Goal: Task Accomplishment & Management: Complete application form

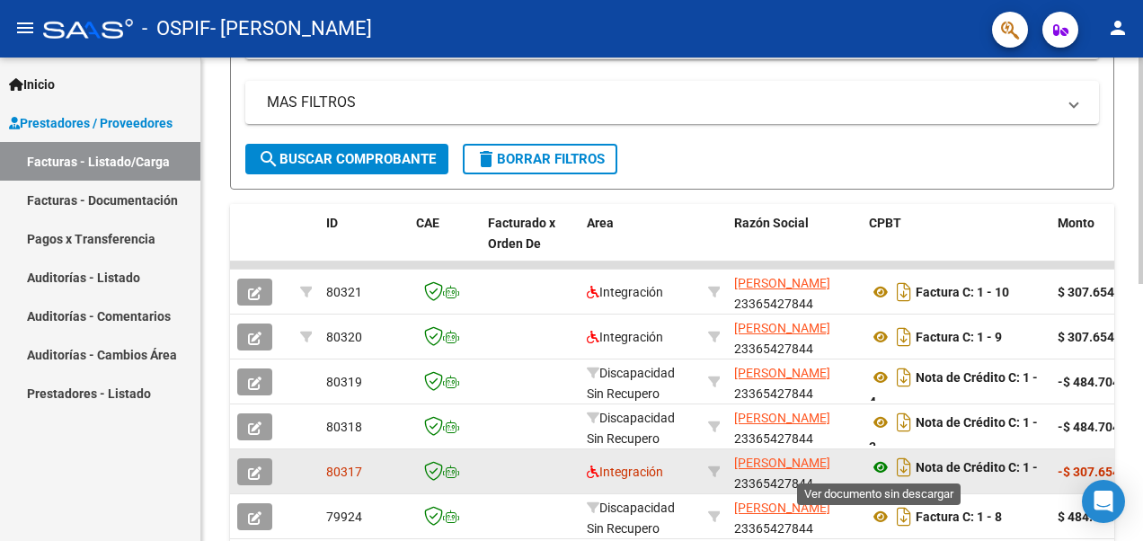
click at [874, 473] on icon at bounding box center [880, 468] width 23 height 22
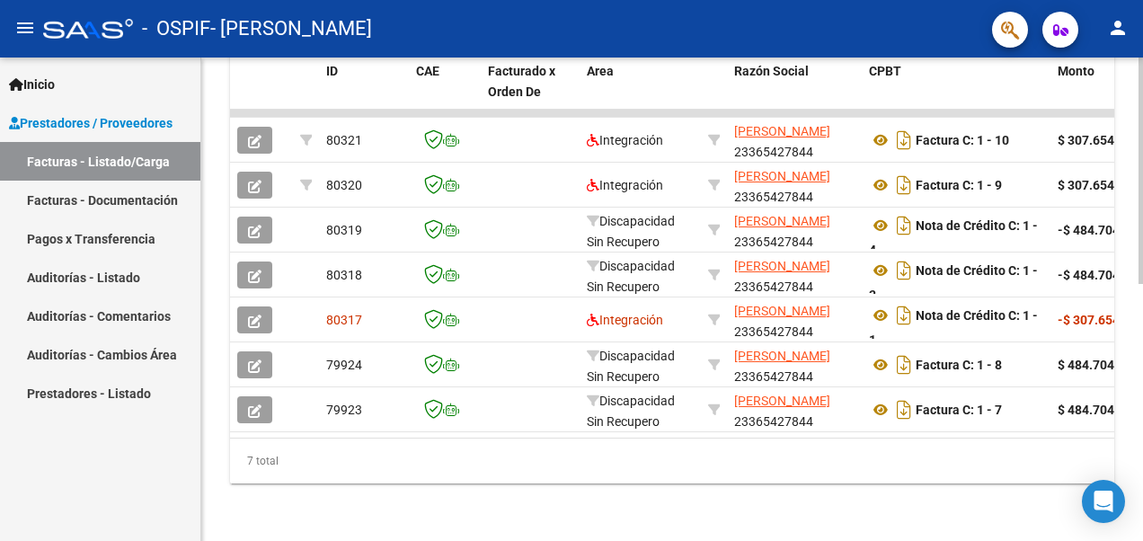
scroll to position [549, 0]
click at [1134, 365] on div "Video tutorial PRESTADORES -> Listado de CPBTs Emitidos por Prestadores / Prove…" at bounding box center [674, 31] width 946 height 1020
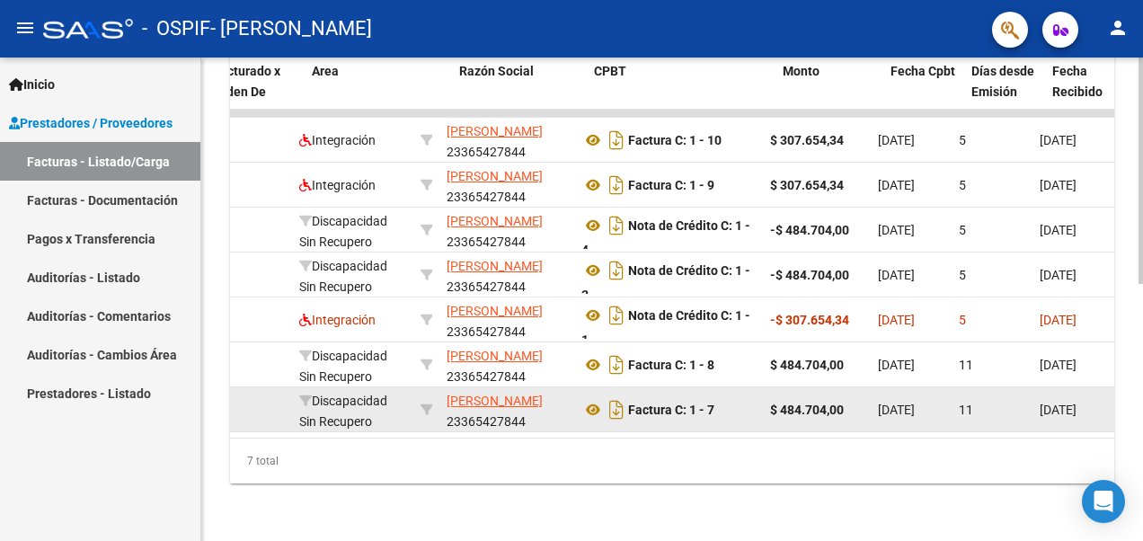
scroll to position [0, 275]
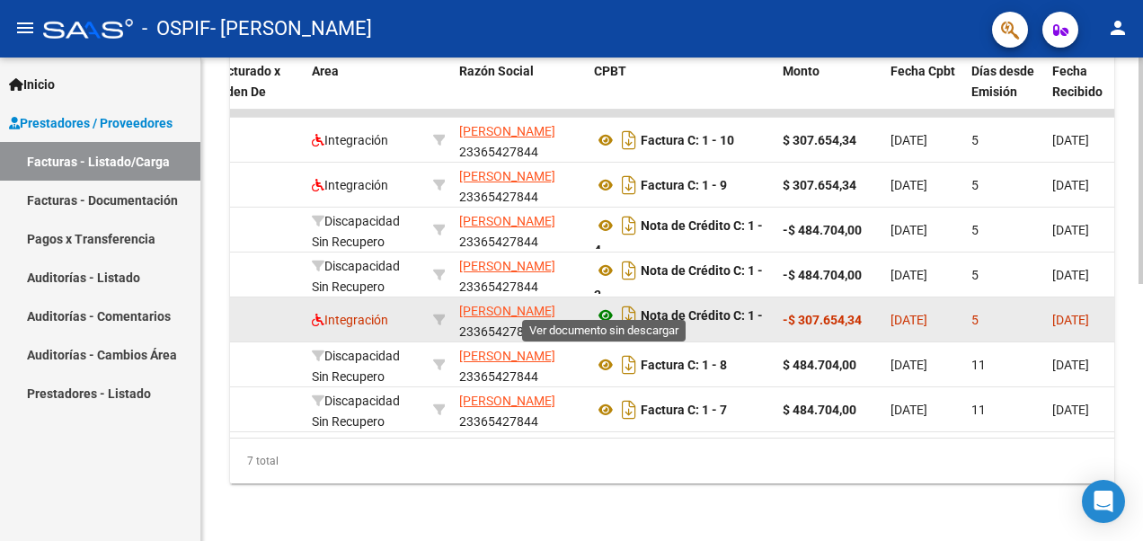
click at [601, 305] on icon at bounding box center [605, 316] width 23 height 22
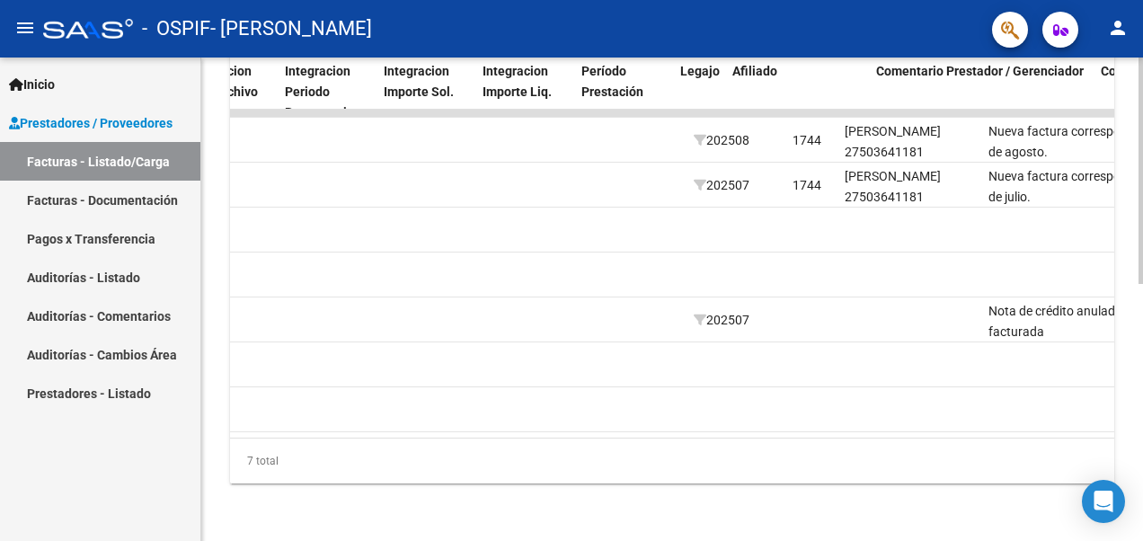
scroll to position [0, 2023]
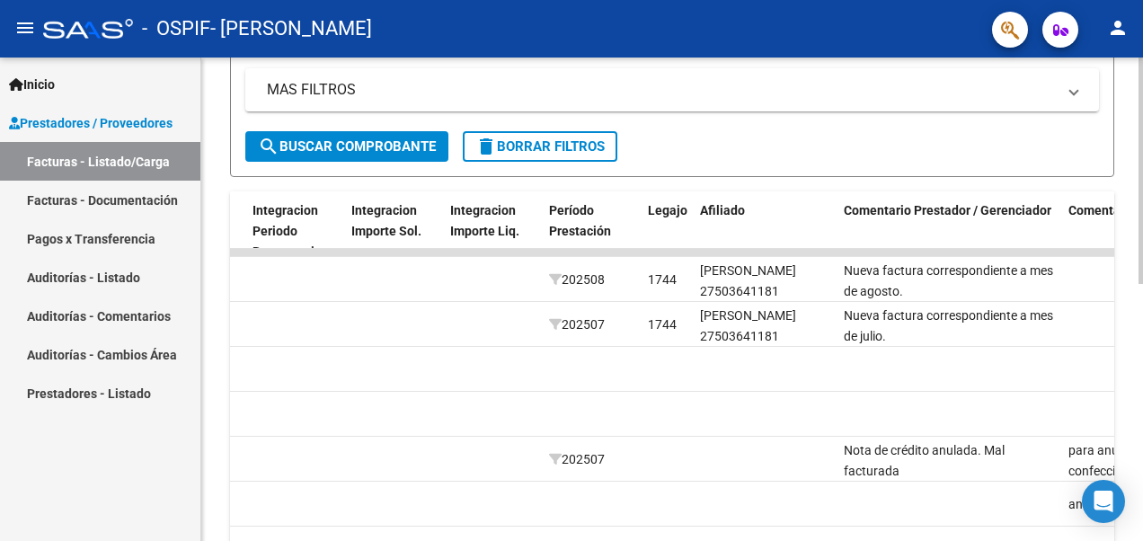
click at [1125, 334] on div "Video tutorial PRESTADORES -> Listado de CPBTs Emitidos por Prestadores / Prove…" at bounding box center [674, 170] width 946 height 1020
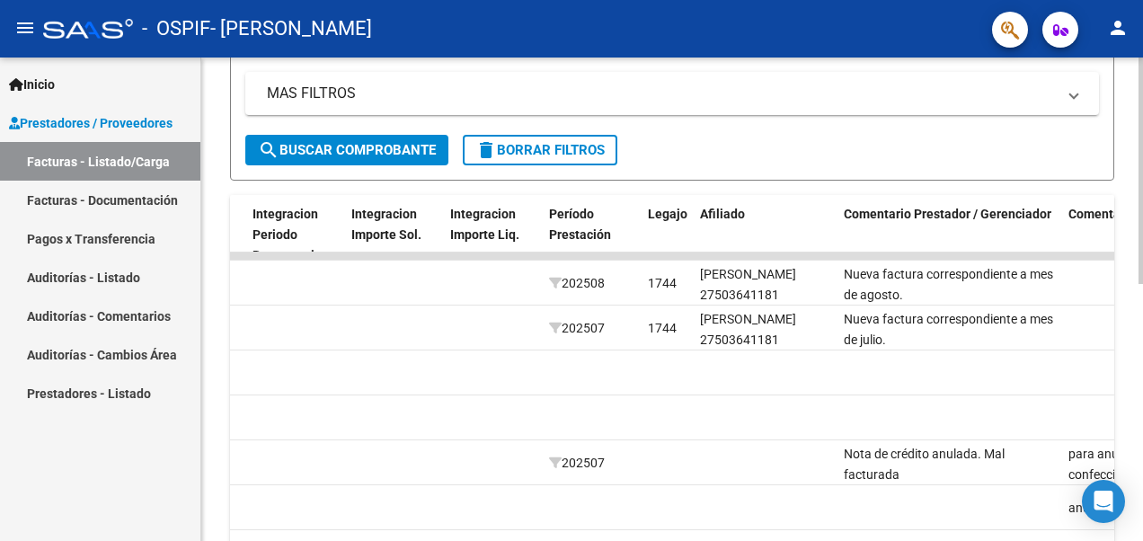
click at [1134, 349] on div "Video tutorial PRESTADORES -> Listado de CPBTs Emitidos por Prestadores / Prove…" at bounding box center [672, 174] width 942 height 1020
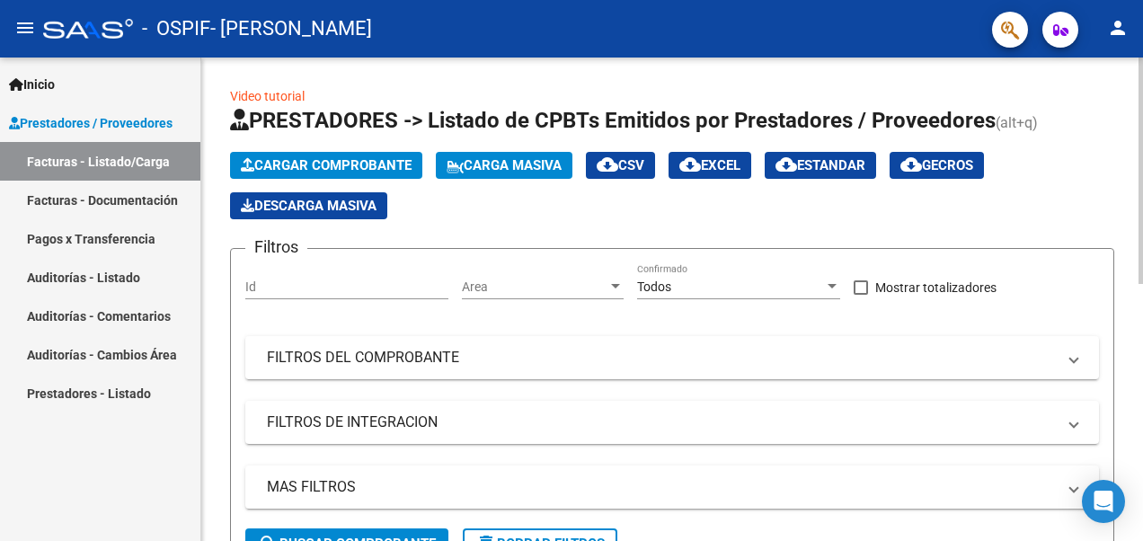
click at [1142, 141] on html "menu - OSPIF - [PERSON_NAME] person Inicio Instructivos Contacto OS Prestadores…" at bounding box center [571, 270] width 1143 height 541
click at [314, 155] on button "Cargar Comprobante" at bounding box center [326, 165] width 192 height 27
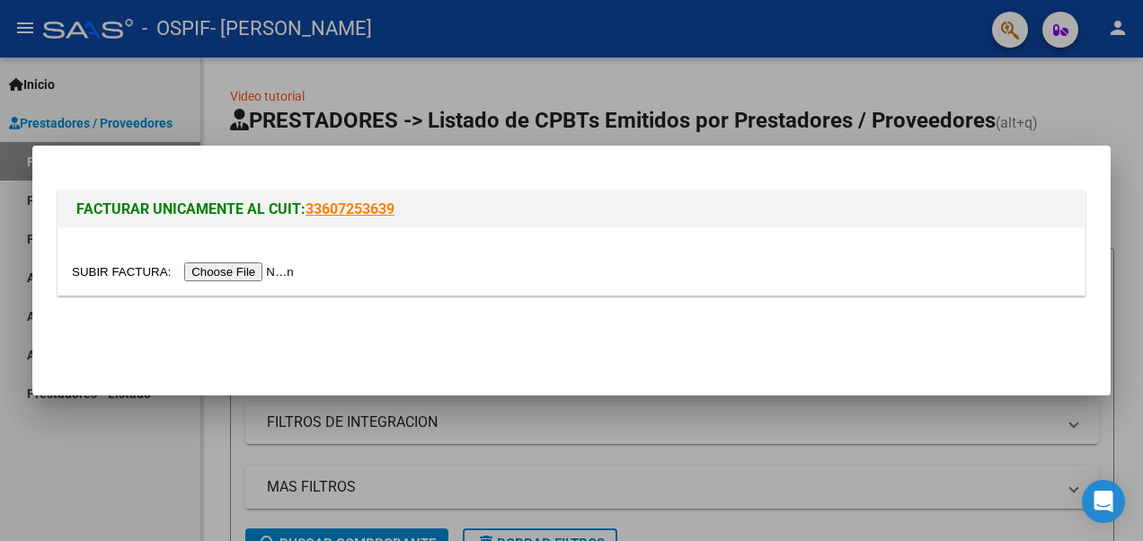
click at [241, 263] on input "file" at bounding box center [185, 271] width 227 height 19
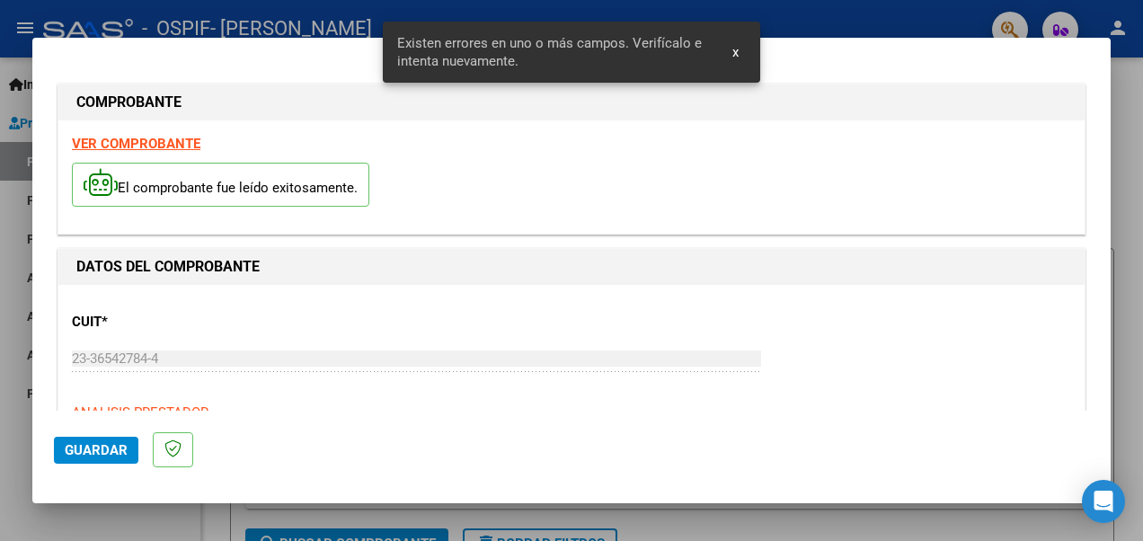
scroll to position [447, 0]
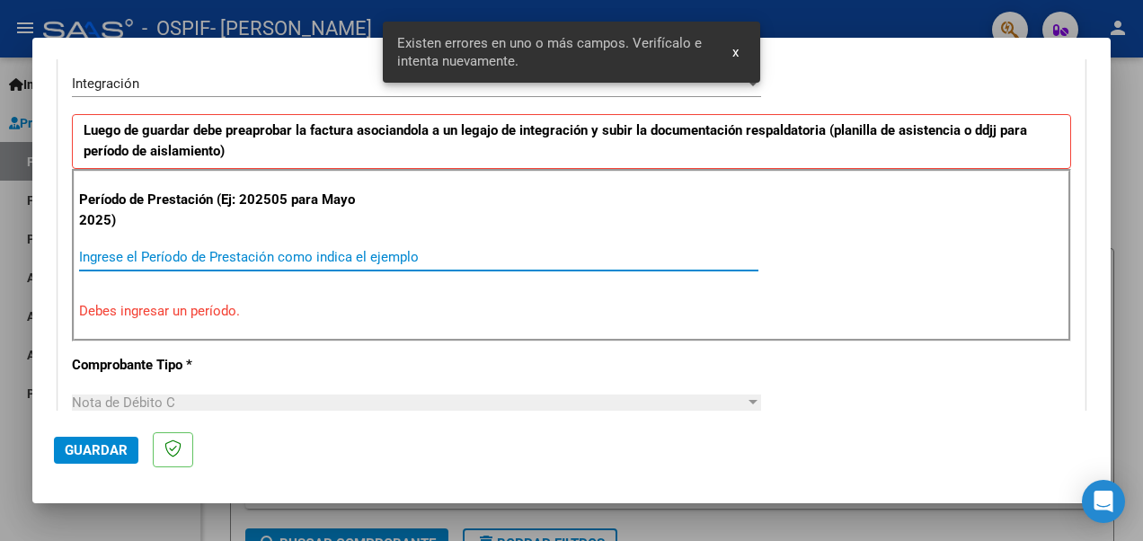
click at [219, 249] on input "Ingrese el Período de Prestación como indica el ejemplo" at bounding box center [418, 257] width 679 height 16
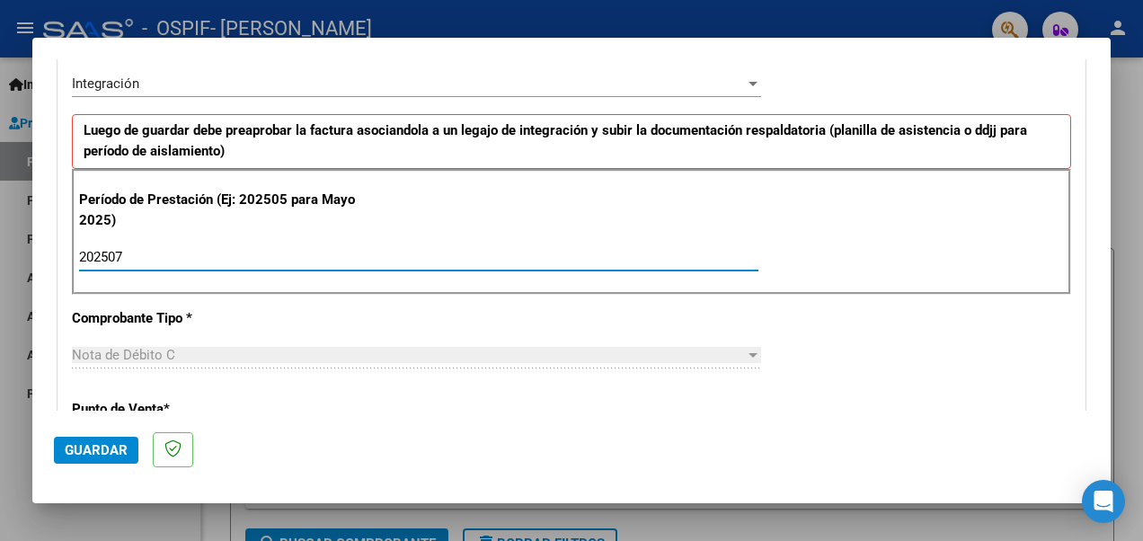
type input "202507"
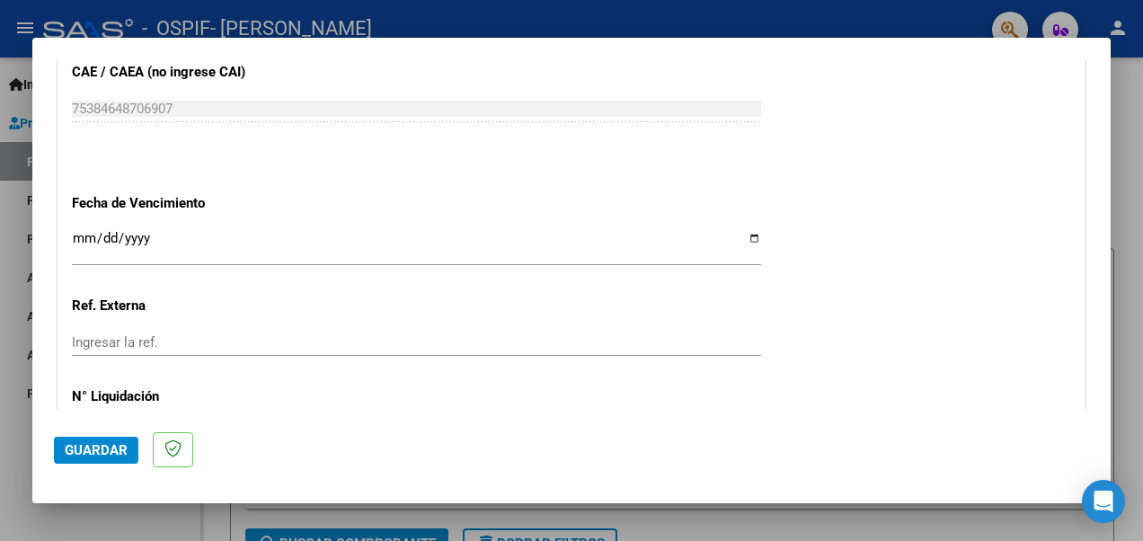
scroll to position [1191, 0]
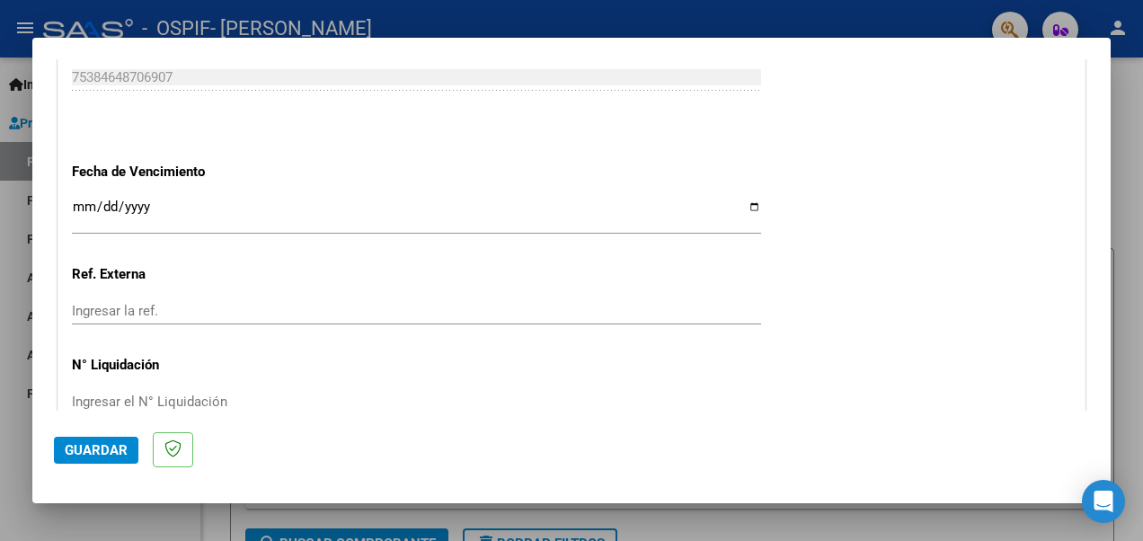
click at [750, 201] on input "Ingresar la fecha" at bounding box center [416, 214] width 689 height 29
type input "[DATE]"
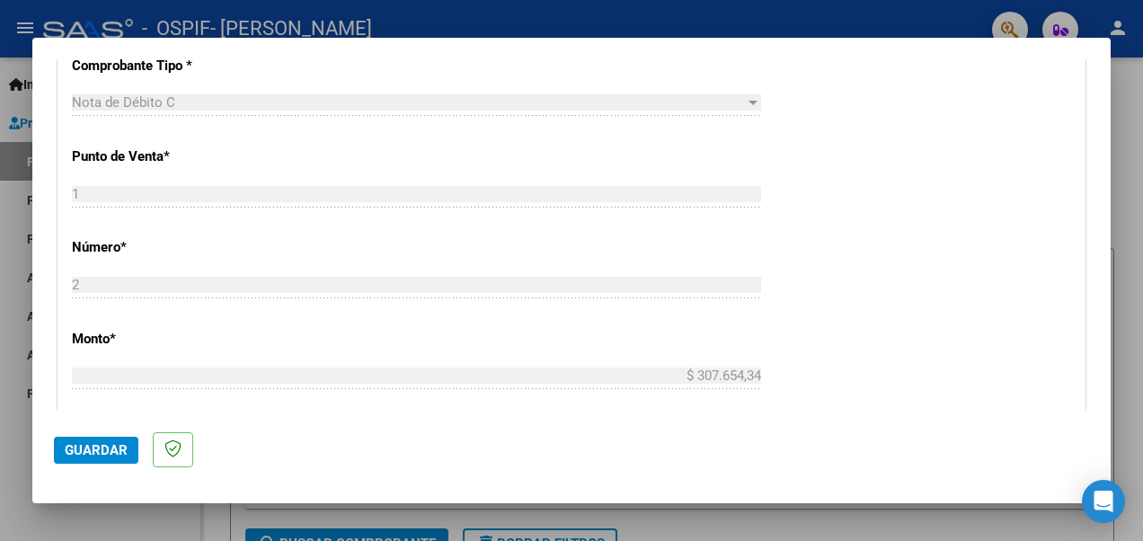
scroll to position [0, 0]
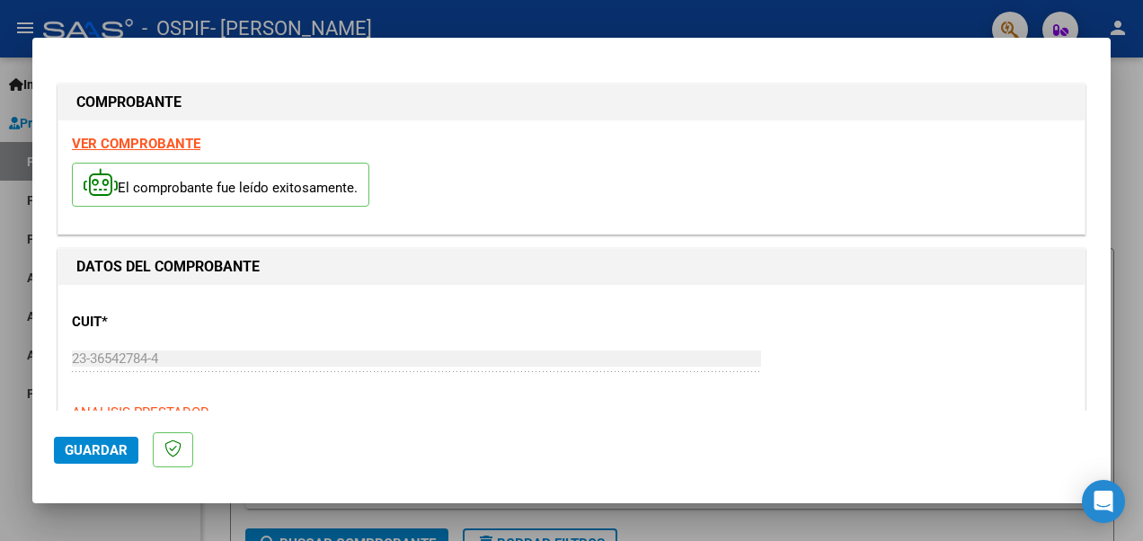
click at [164, 140] on strong "VER COMPROBANTE" at bounding box center [136, 144] width 129 height 16
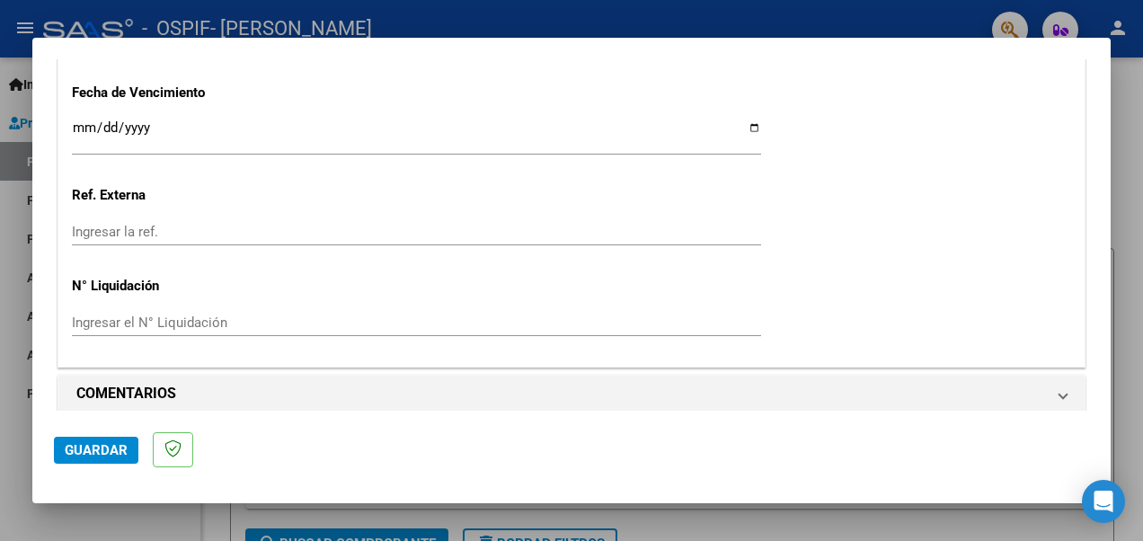
scroll to position [1280, 0]
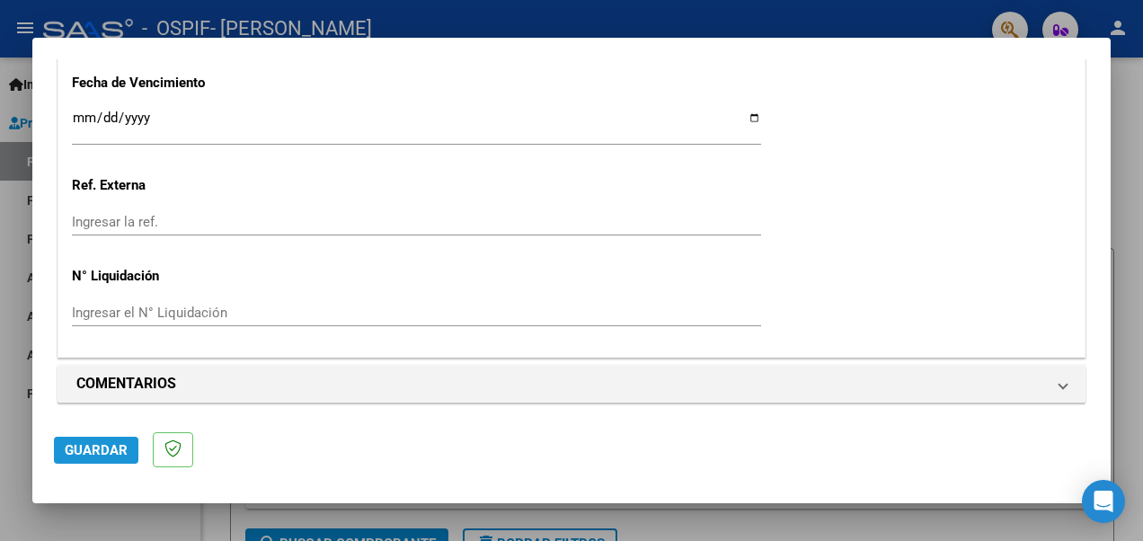
click at [98, 448] on span "Guardar" at bounding box center [96, 450] width 63 height 16
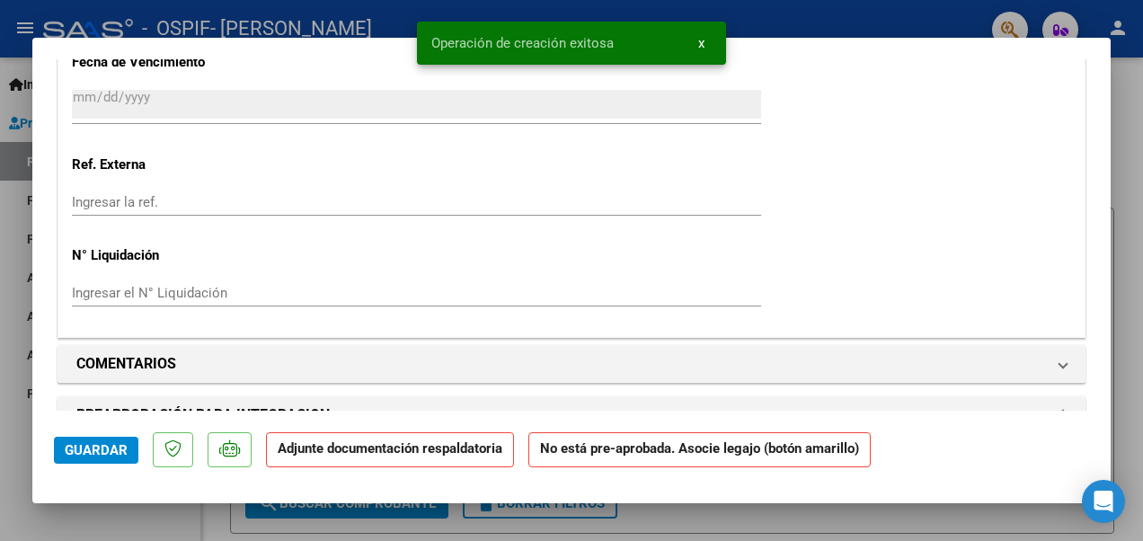
scroll to position [0, 0]
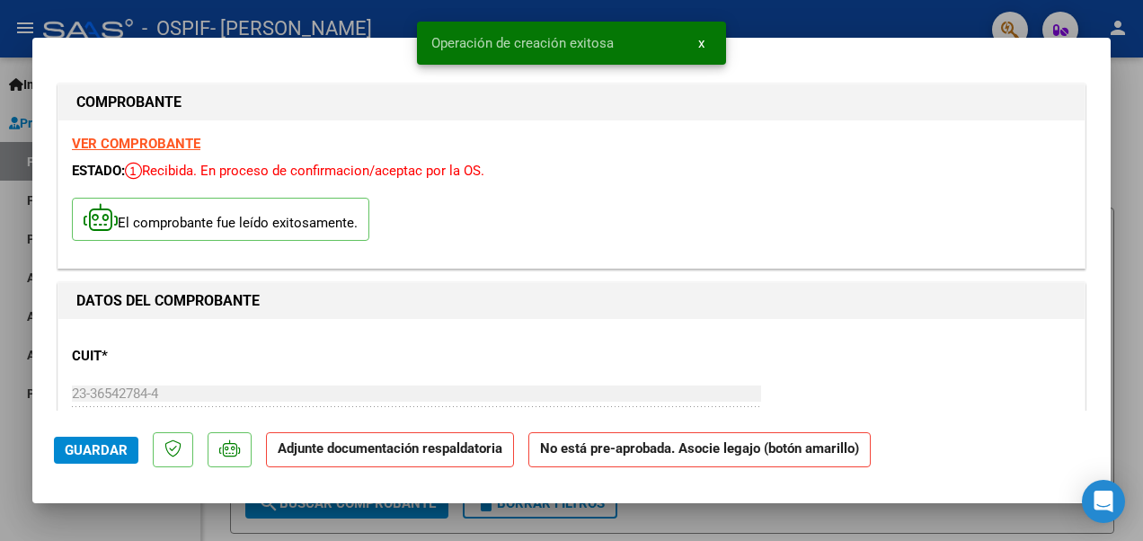
click at [1137, 302] on div at bounding box center [571, 270] width 1143 height 541
type input "$ 0,00"
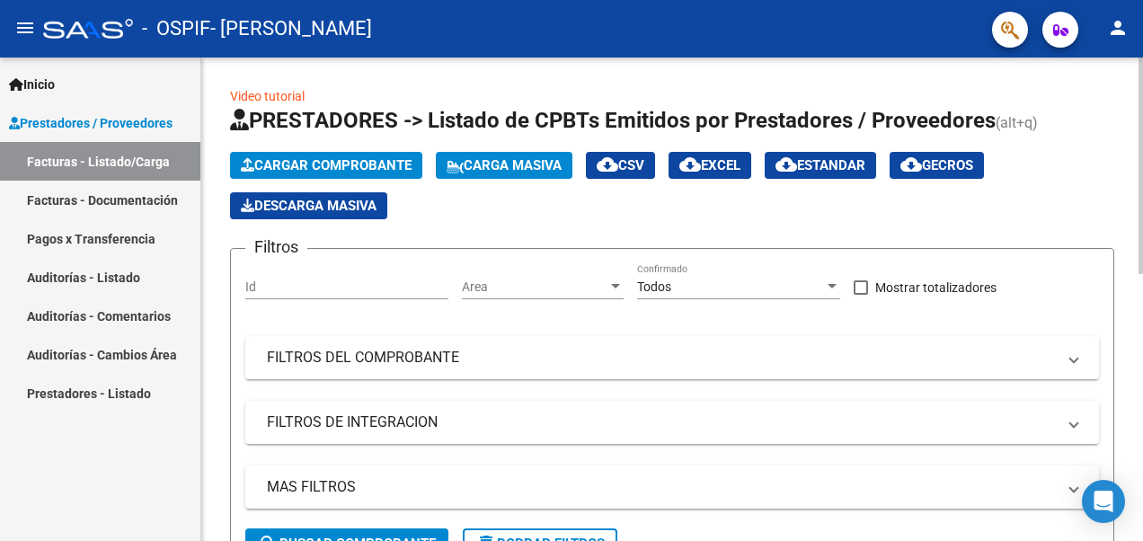
scroll to position [361, 0]
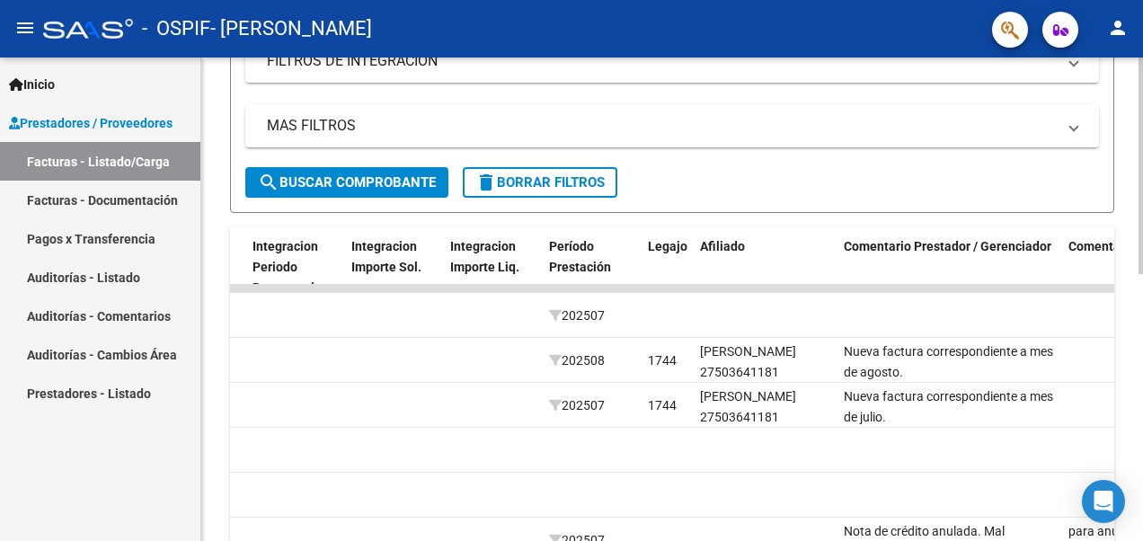
click at [1142, 392] on html "menu - OSPIF - [PERSON_NAME] person Inicio Instructivos Contacto OS Prestadores…" at bounding box center [571, 270] width 1143 height 541
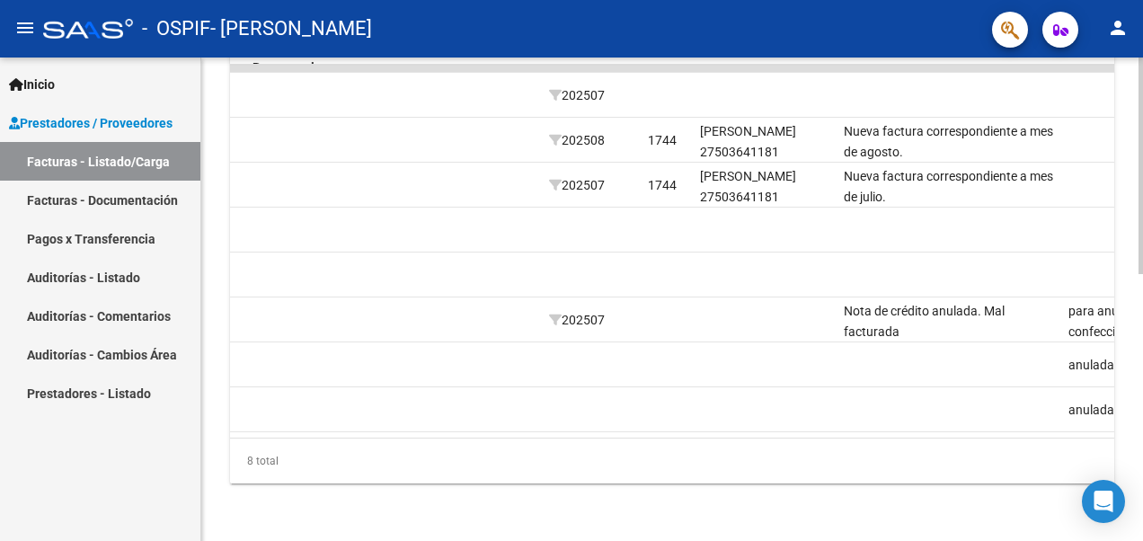
click at [1142, 428] on html "menu - OSPIF - [PERSON_NAME] person Inicio Instructivos Contacto OS Prestadores…" at bounding box center [571, 270] width 1143 height 541
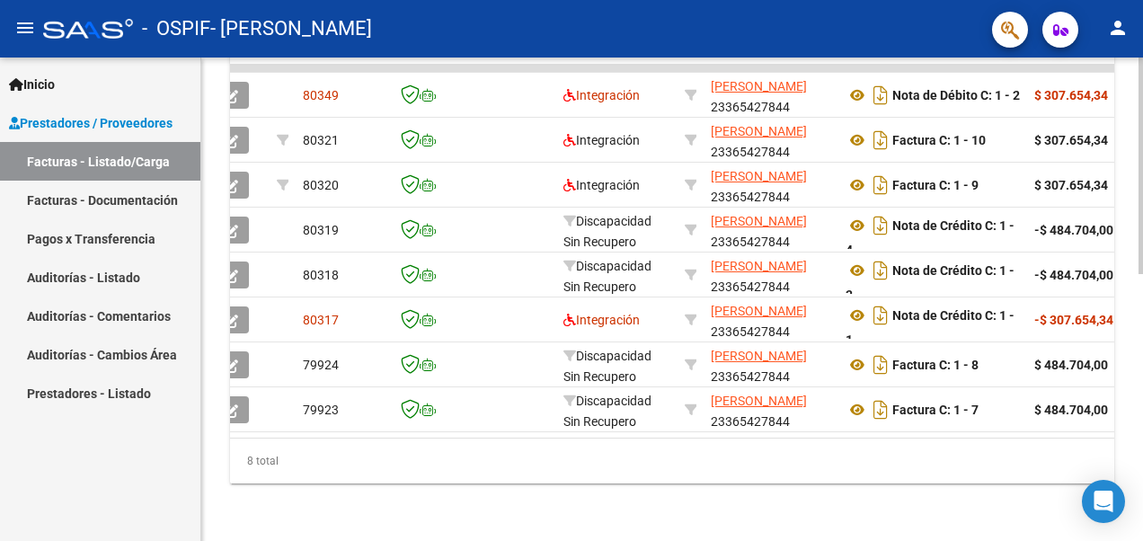
click at [1142, 379] on html "menu - OSPIF - [PERSON_NAME] person Inicio Instructivos Contacto OS Prestadores…" at bounding box center [571, 270] width 1143 height 541
click at [1142, 331] on html "menu - OSPIF - [PERSON_NAME] person Inicio Instructivos Contacto OS Prestadores…" at bounding box center [571, 270] width 1143 height 541
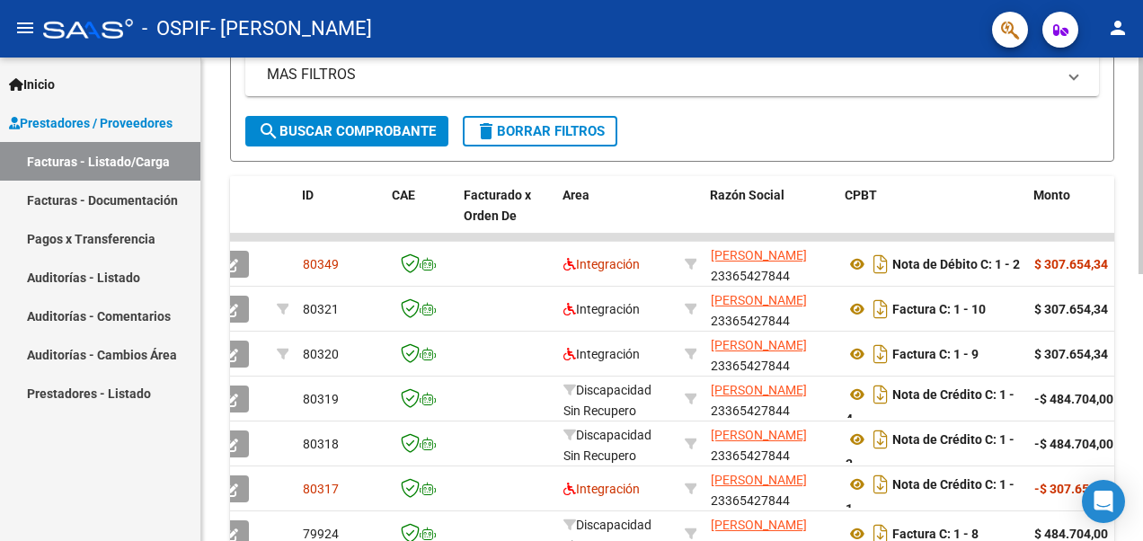
scroll to position [444, 0]
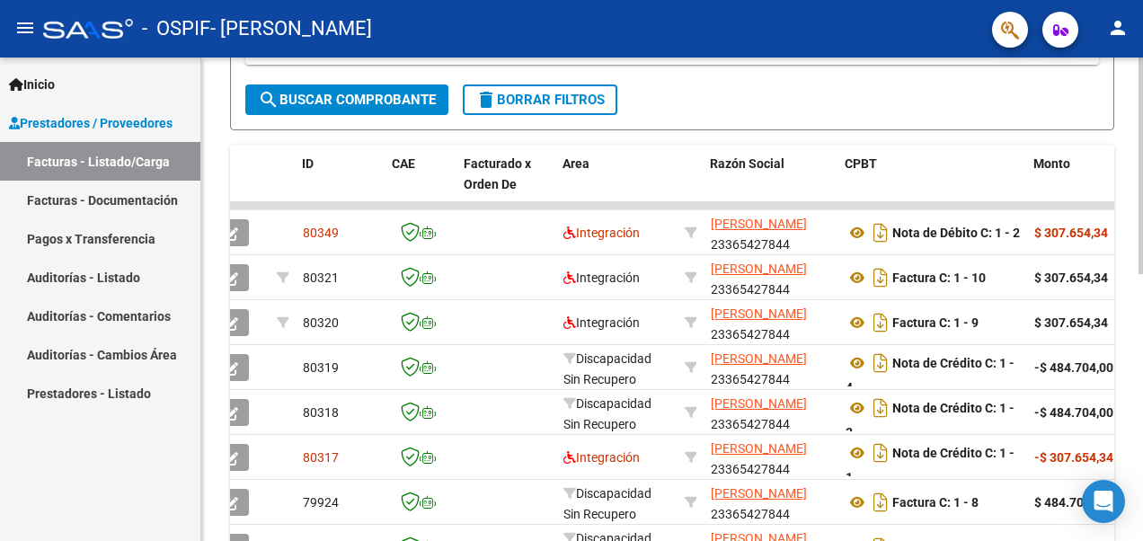
click at [1142, 342] on html "menu - OSPIF - [PERSON_NAME] person Inicio Instructivos Contacto OS Prestadores…" at bounding box center [571, 270] width 1143 height 541
click at [1142, 367] on html "menu - OSPIF - [PERSON_NAME] person Inicio Instructivos Contacto OS Prestadores…" at bounding box center [571, 270] width 1143 height 541
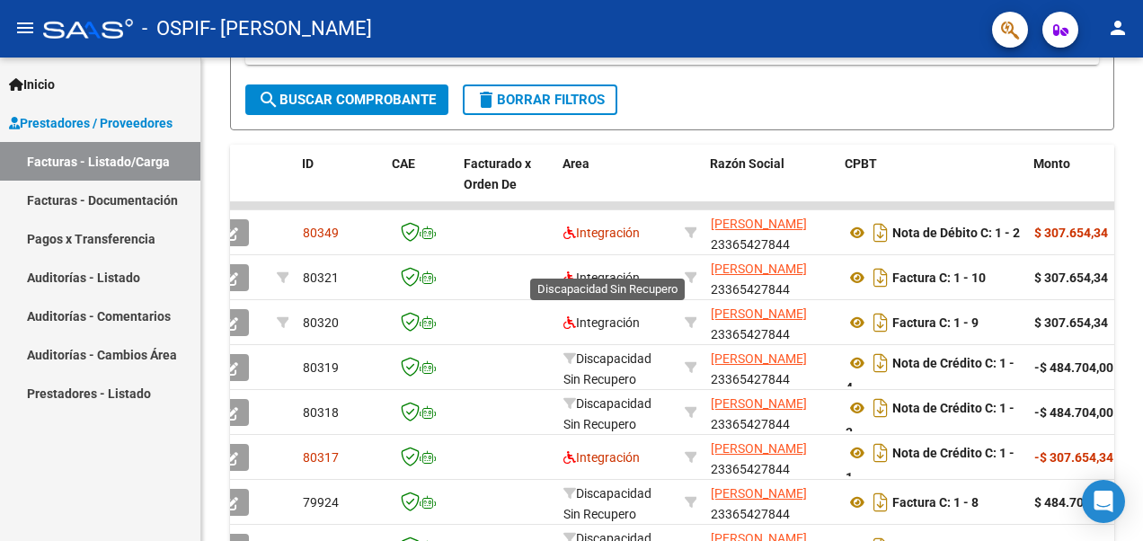
scroll to position [558, 0]
